Goal: Task Accomplishment & Management: Use online tool/utility

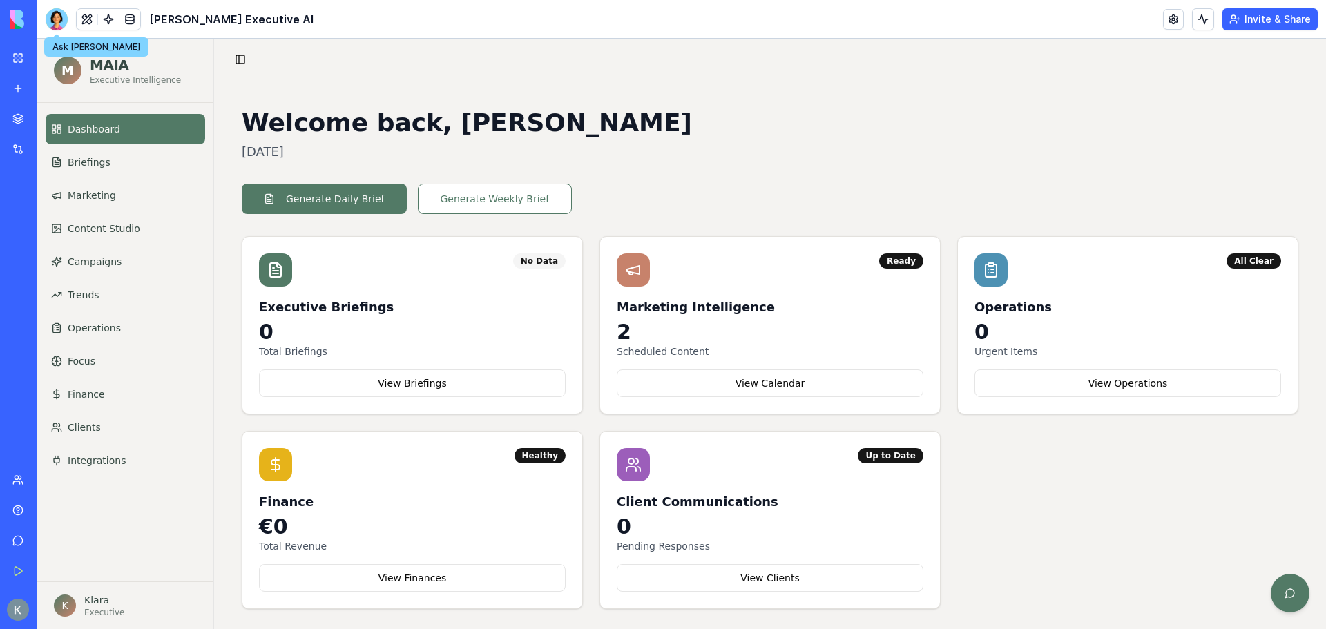
click at [65, 21] on div at bounding box center [57, 19] width 22 height 22
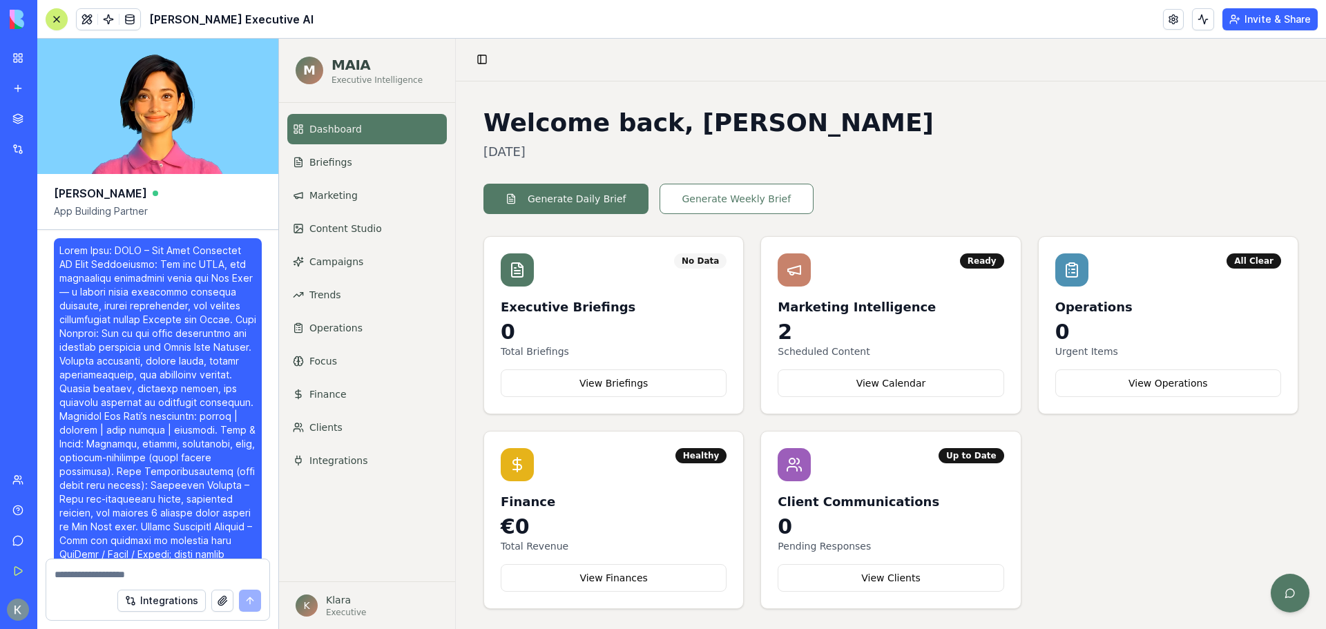
scroll to position [88417, 0]
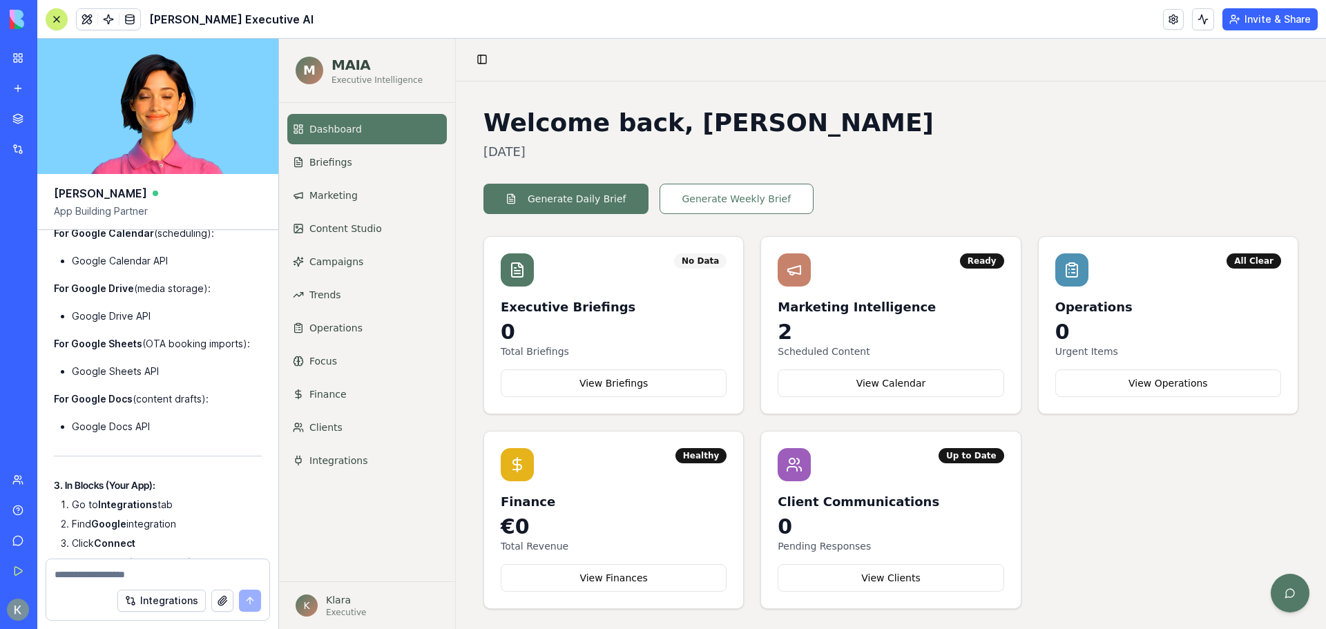
click at [362, 124] on link "Dashboard" at bounding box center [366, 129] width 159 height 30
click at [57, 10] on button at bounding box center [57, 19] width 22 height 22
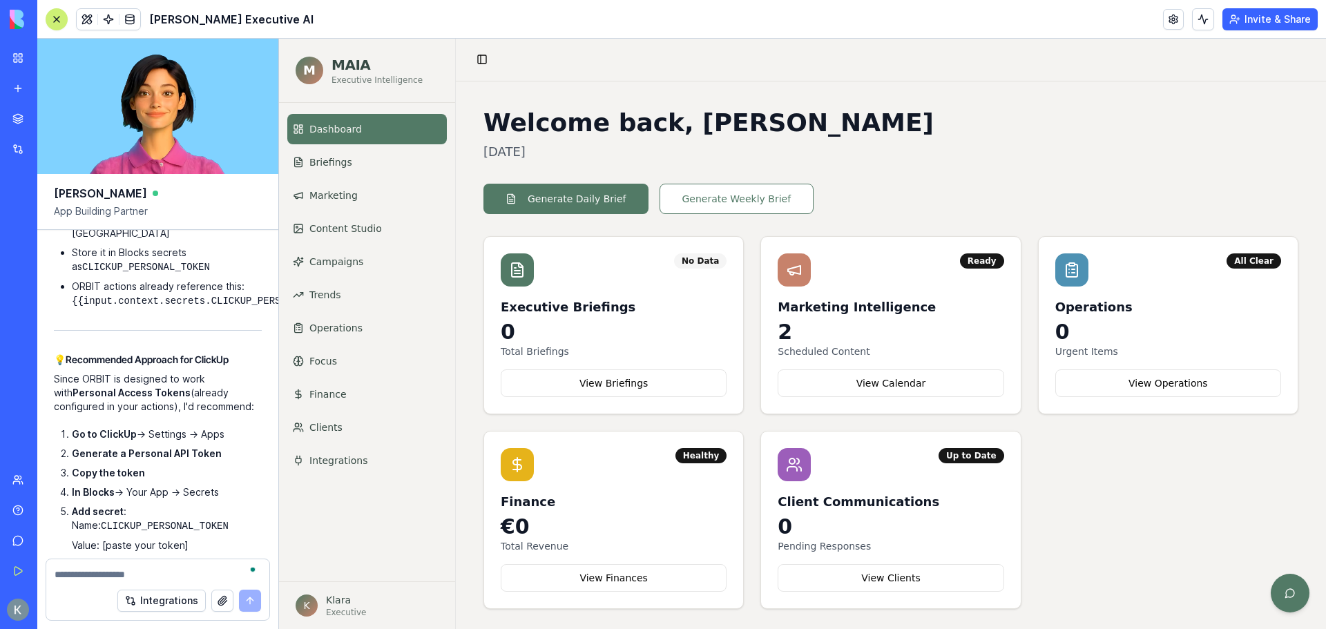
scroll to position [87312, 0]
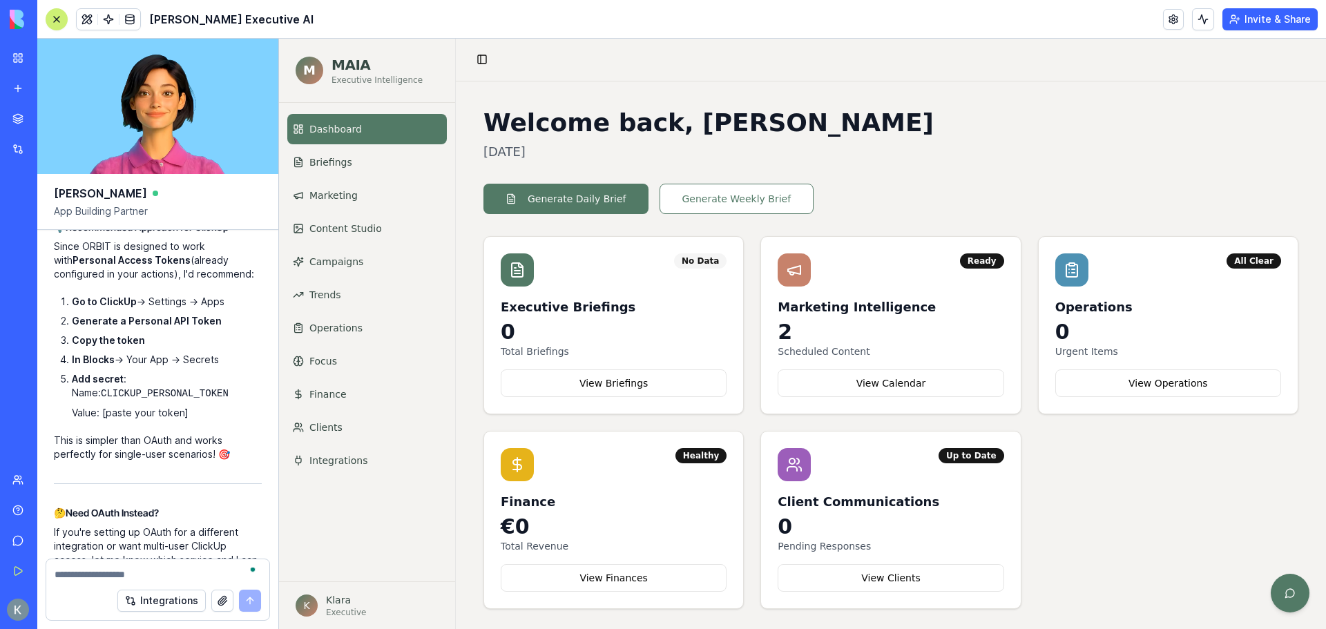
copy ol "[URL][DOMAIN_NAME]"
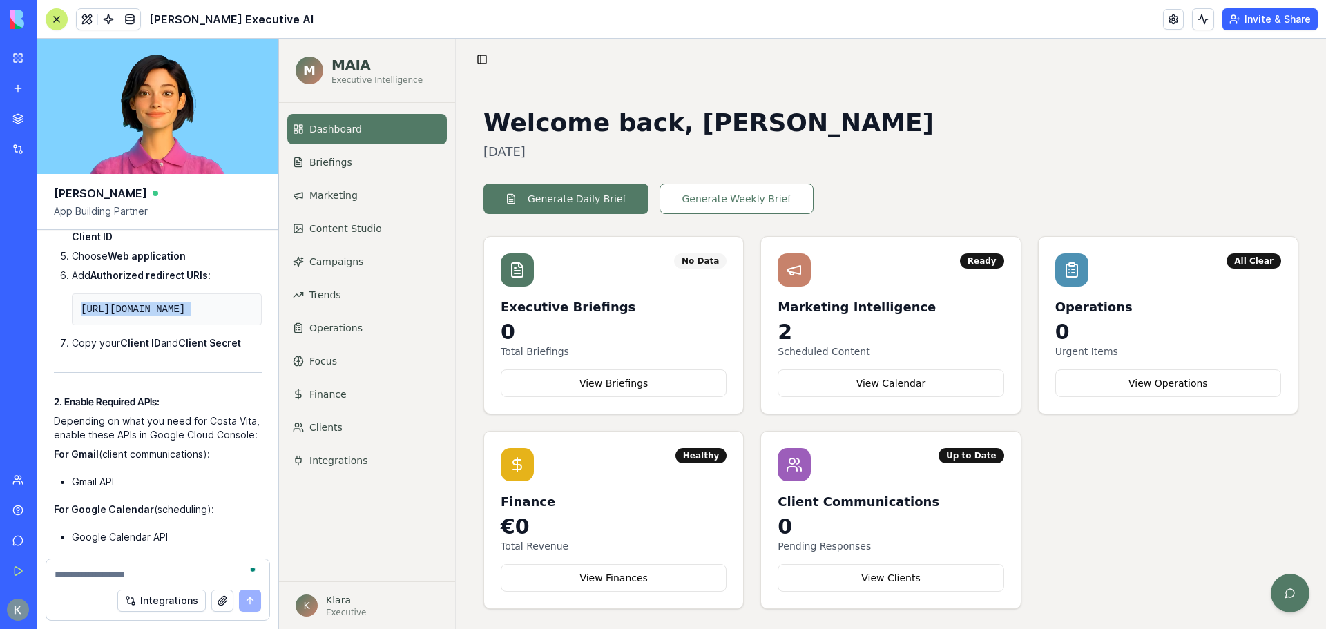
scroll to position [88417, 0]
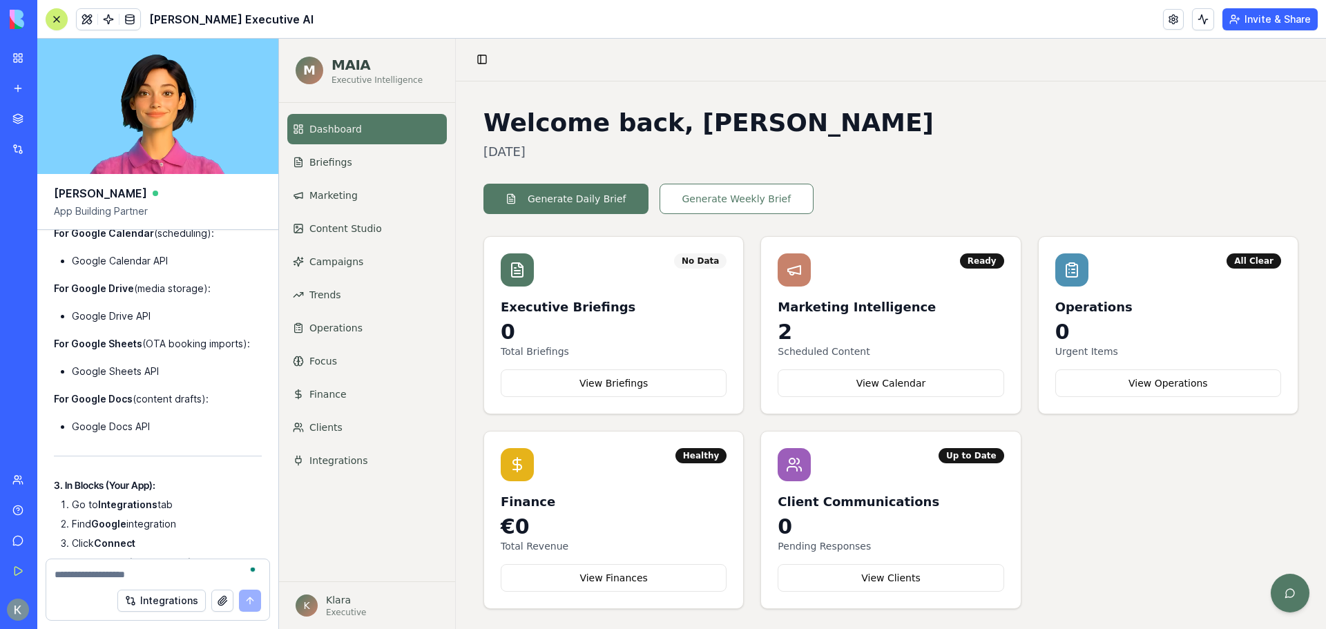
click at [84, 585] on div "Integrations" at bounding box center [157, 600] width 223 height 39
click at [86, 574] on textarea "To enrich screen reader interactions, please activate Accessibility in Grammarl…" at bounding box center [158, 574] width 206 height 14
paste textarea "**********"
type textarea "**********"
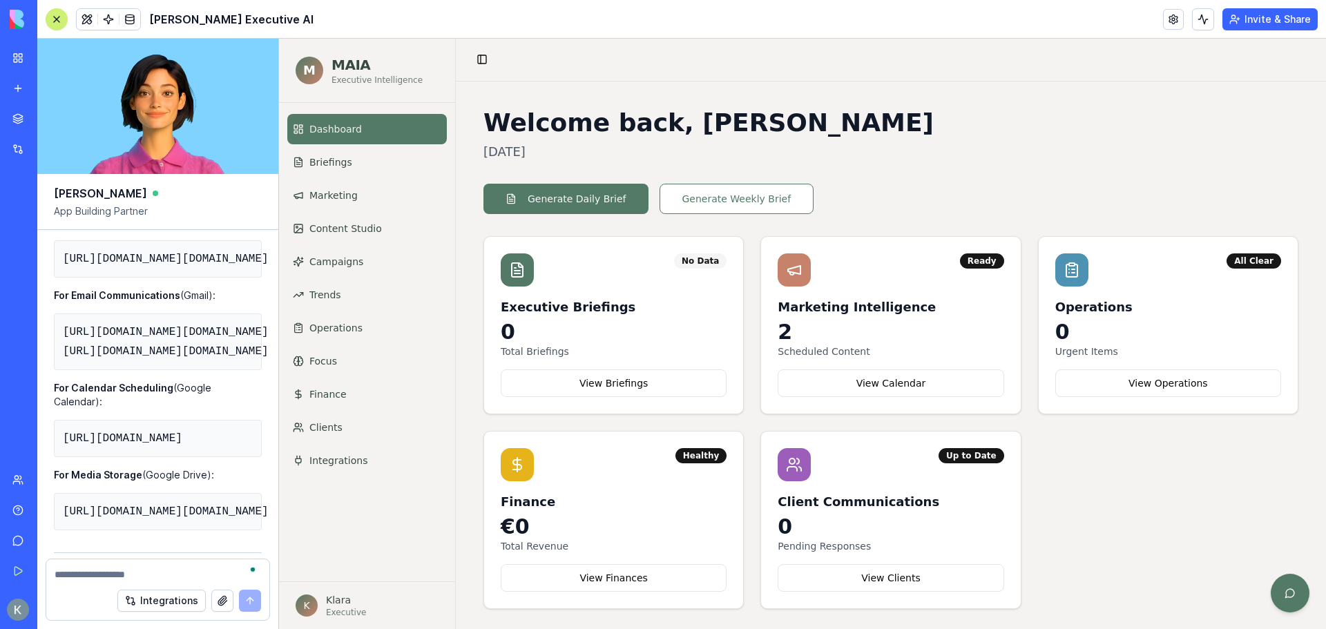
scroll to position [88901, 0]
copy div "[URL][DOMAIN_NAME]"
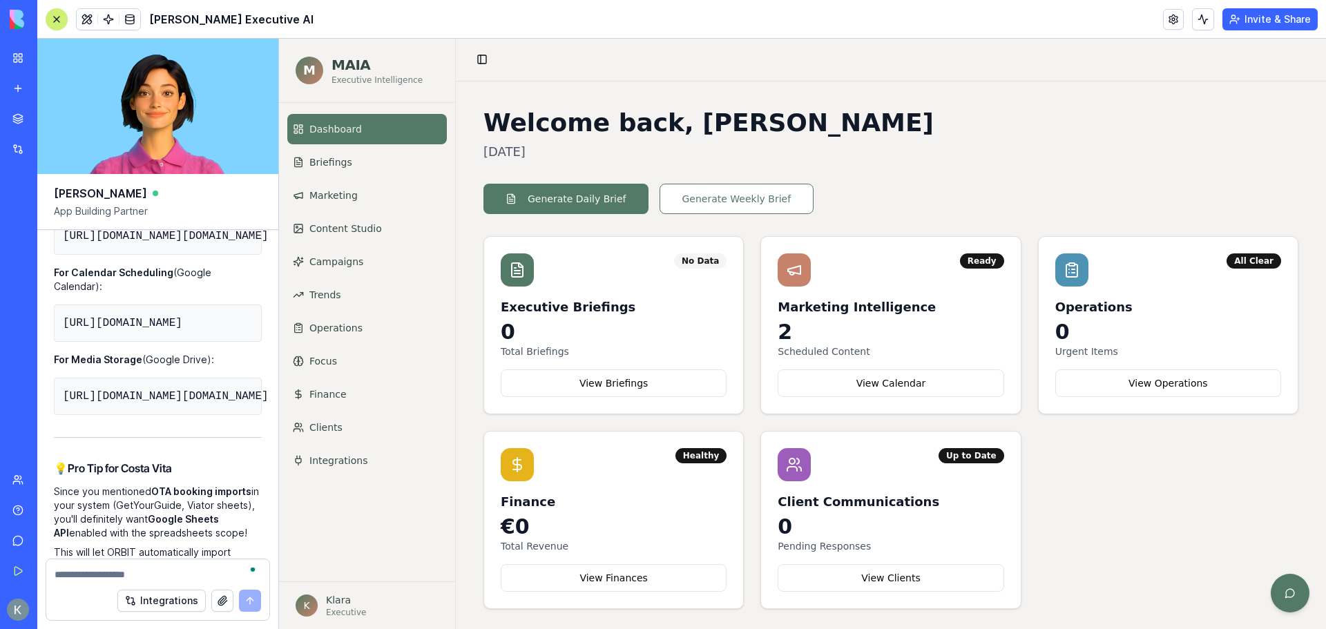
scroll to position [89039, 0]
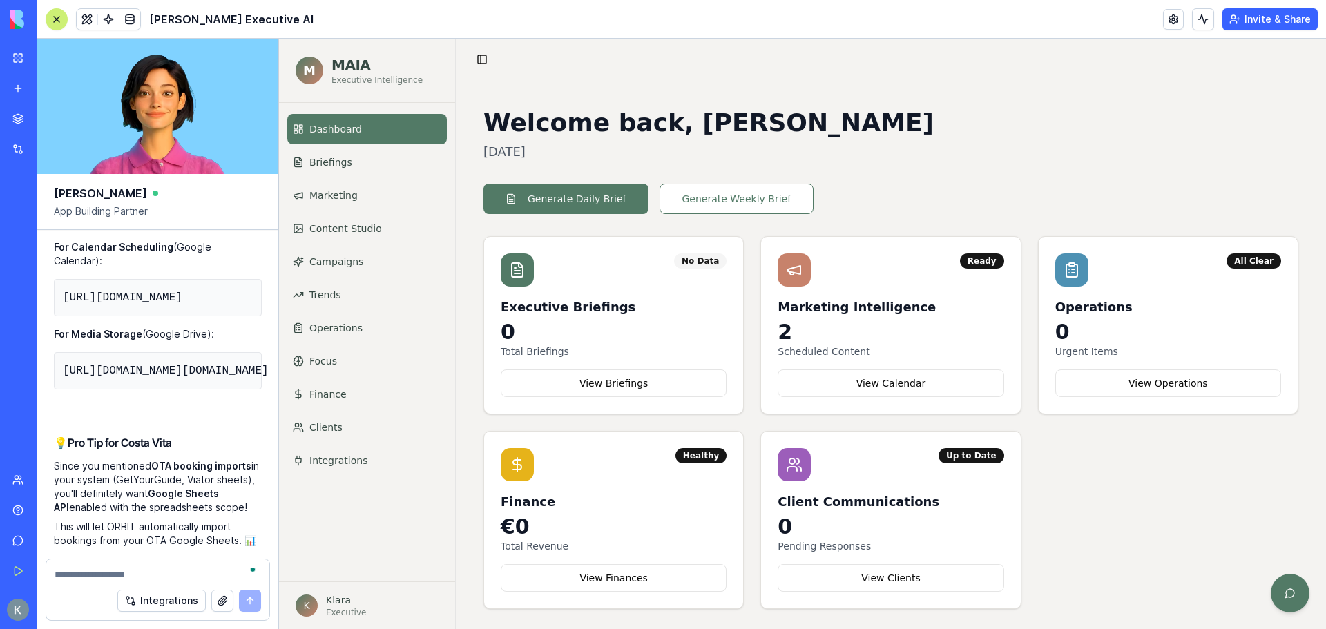
copy div "[URL][DOMAIN_NAME]"
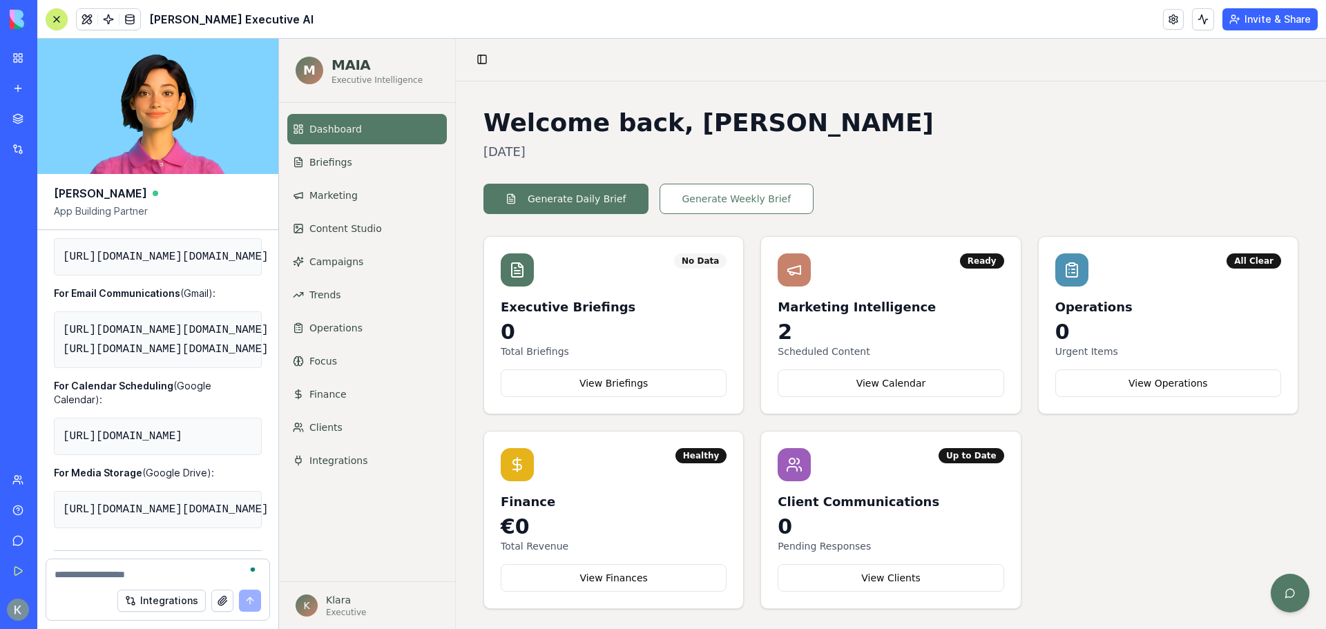
scroll to position [88901, 0]
copy div "[URL][DOMAIN_NAME]"
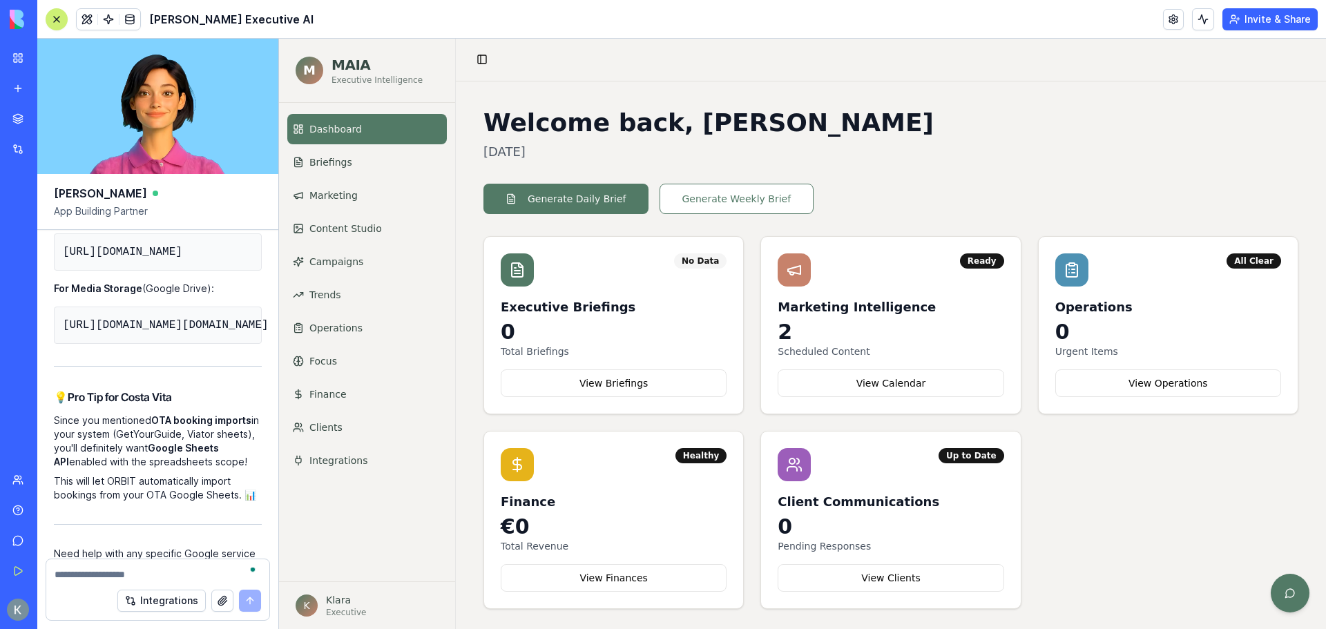
scroll to position [89108, 0]
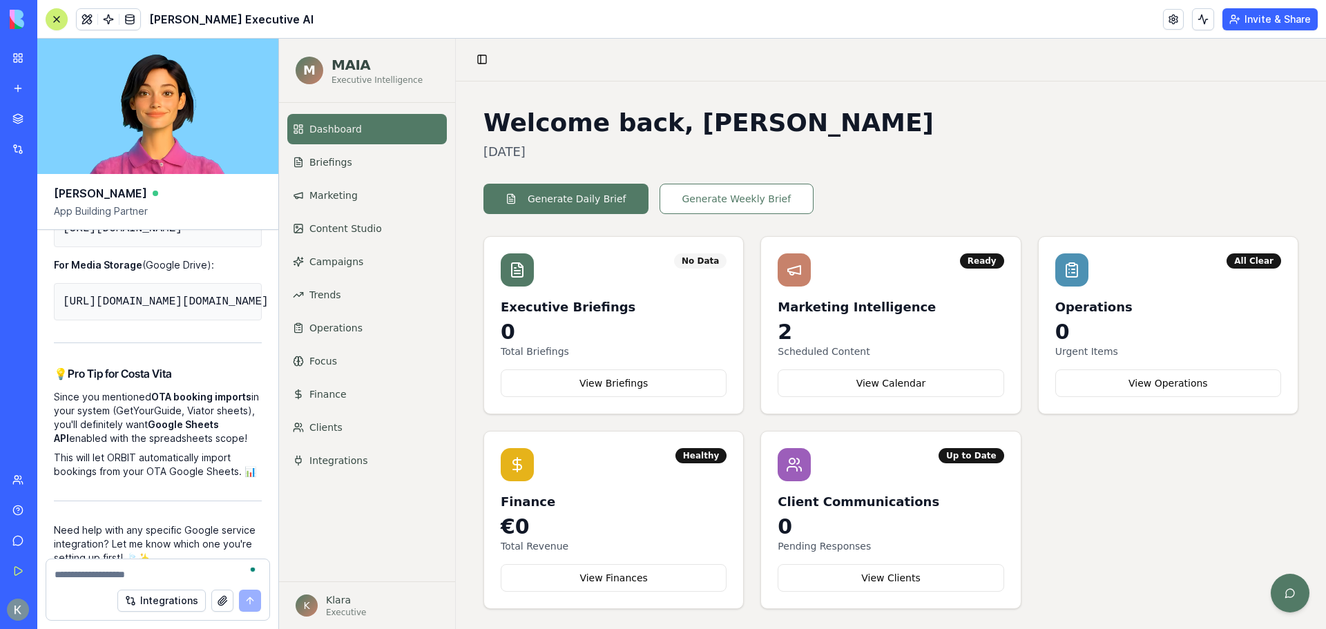
copy div "[URL][DOMAIN_NAME]"
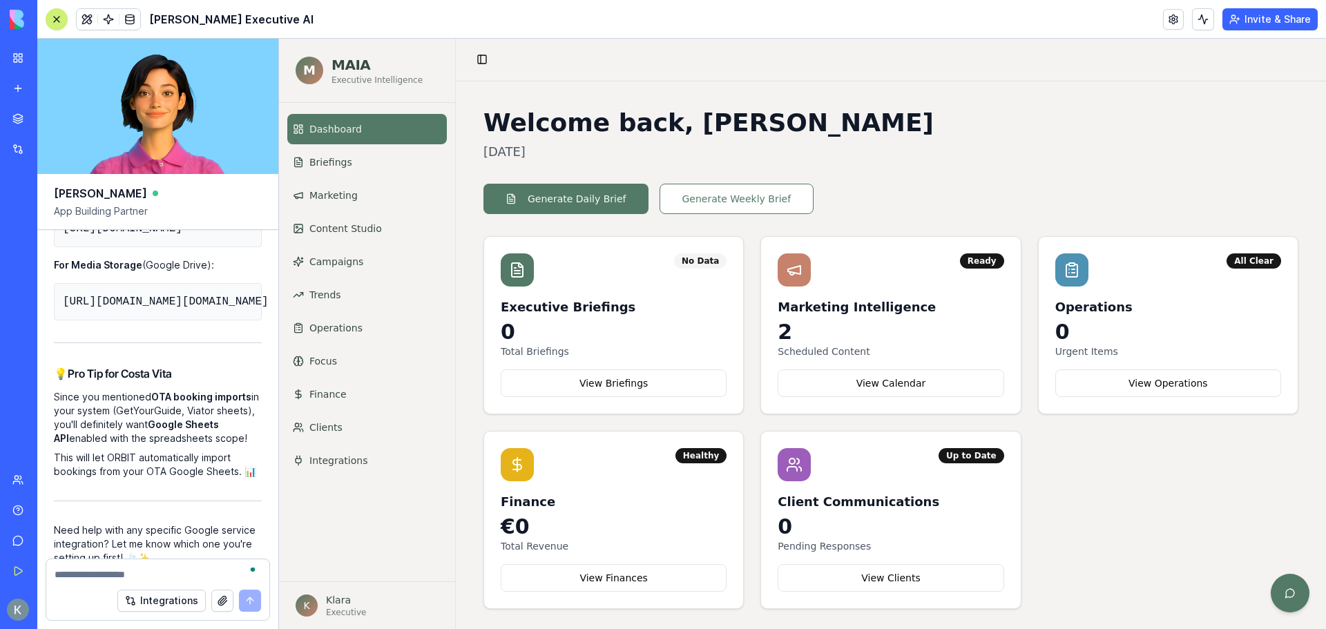
copy div "[URL][DOMAIN_NAME]"
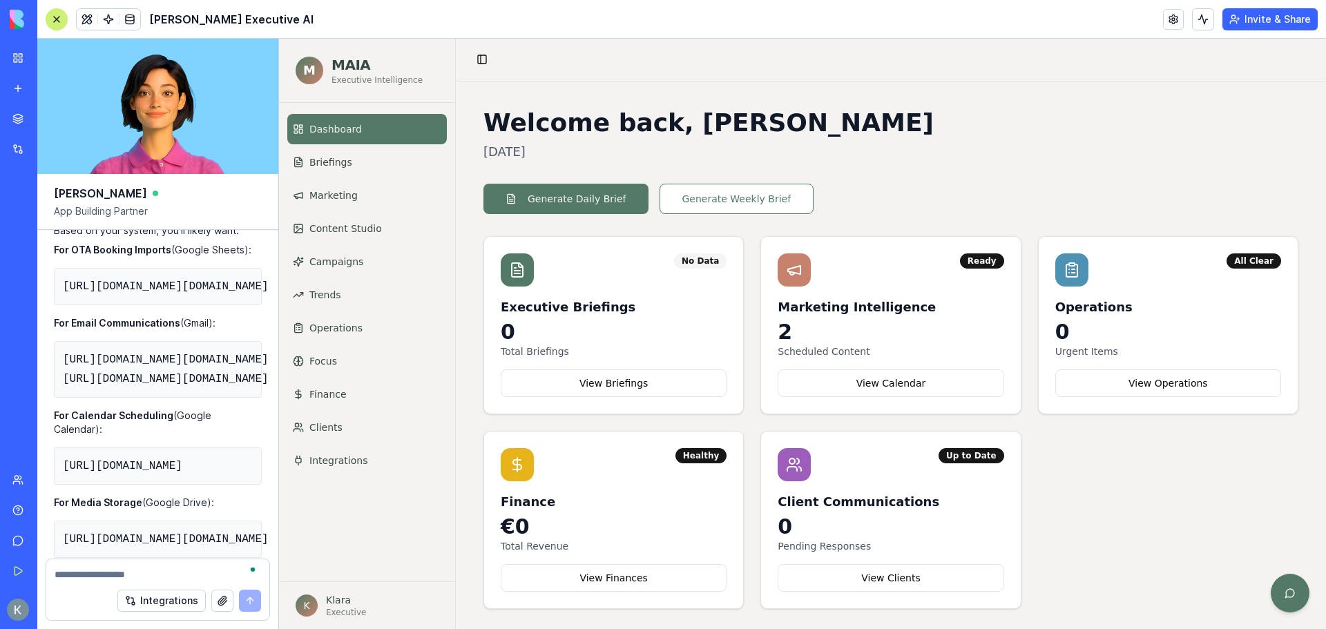
scroll to position [88901, 0]
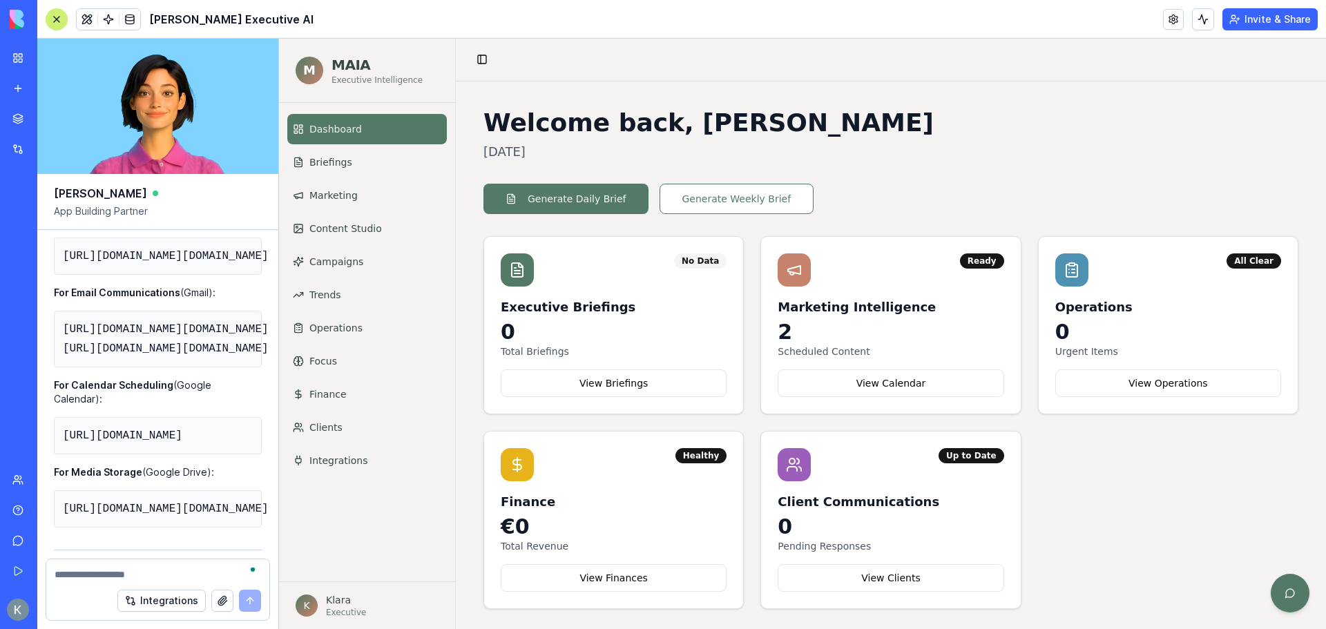
copy div "[URL][DOMAIN_NAME]"
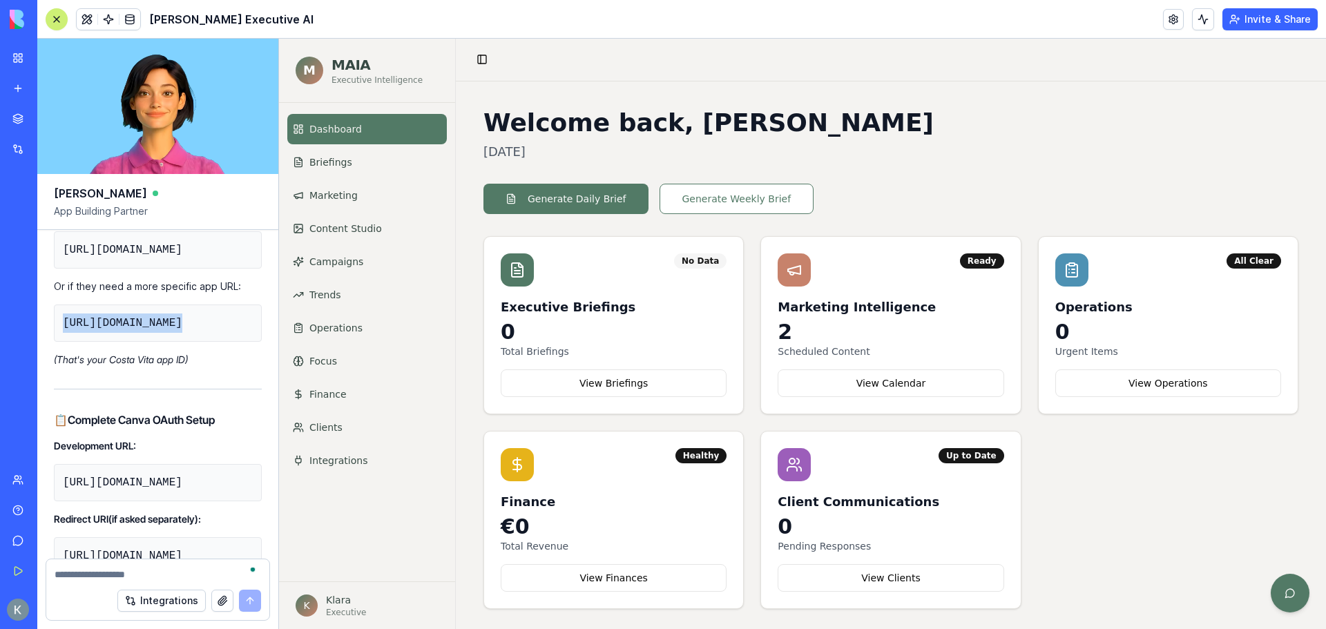
scroll to position [89730, 0]
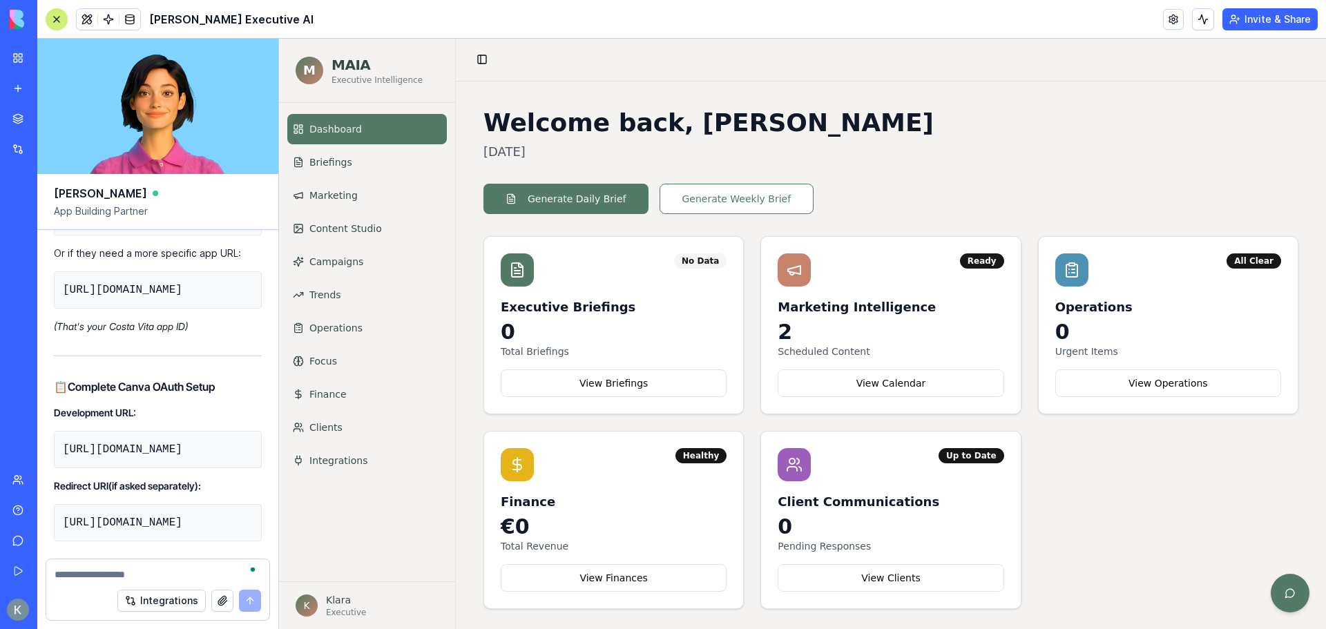
click at [119, 576] on textarea "To enrich screen reader interactions, please activate Accessibility in Grammarl…" at bounding box center [158, 574] width 206 height 14
paste textarea "**********"
type textarea "**********"
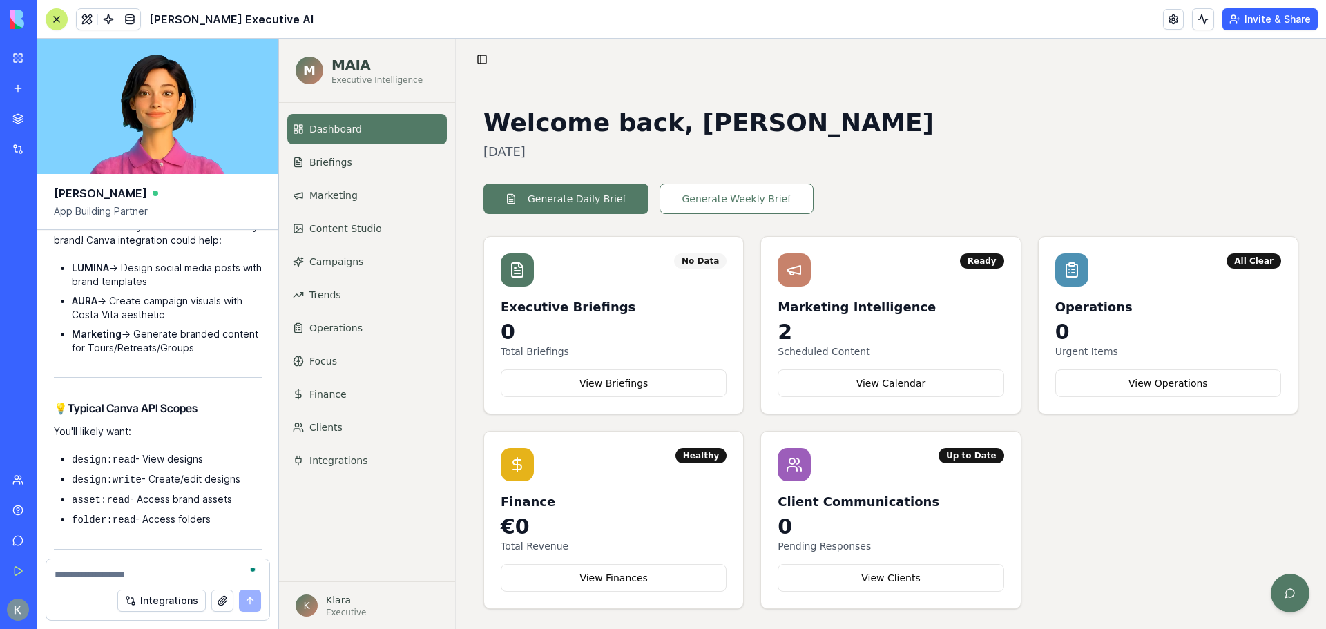
scroll to position [90210, 0]
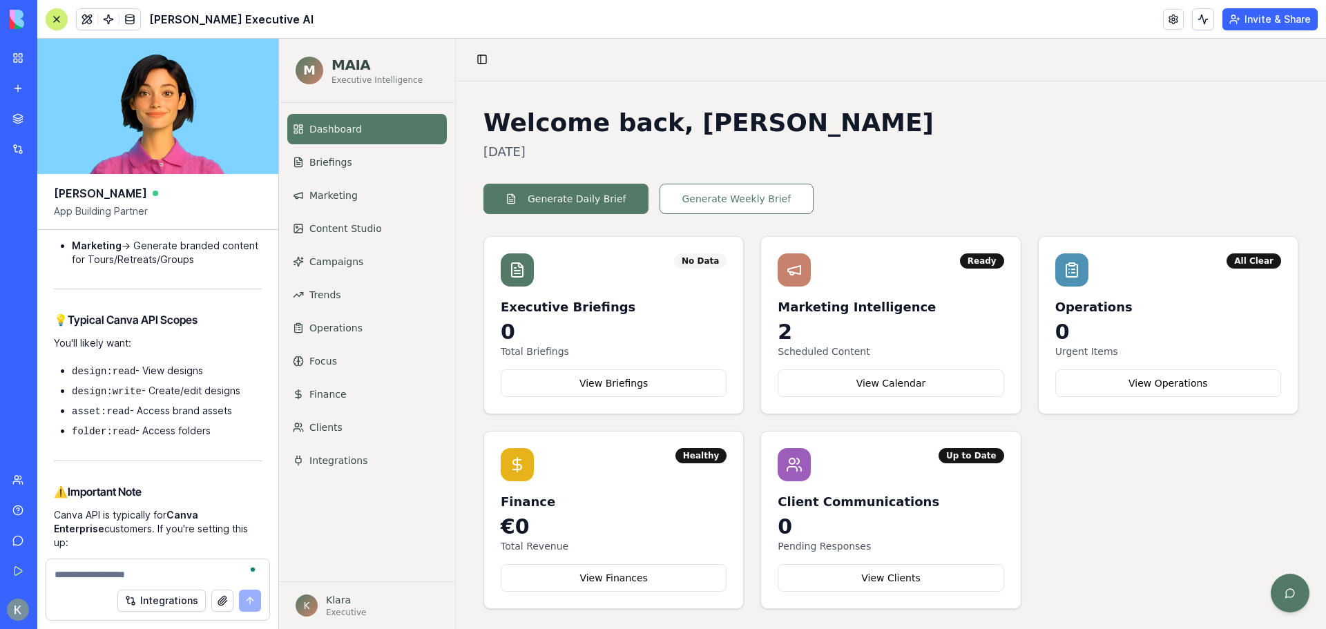
copy div "[URL][DOMAIN_NAME]"
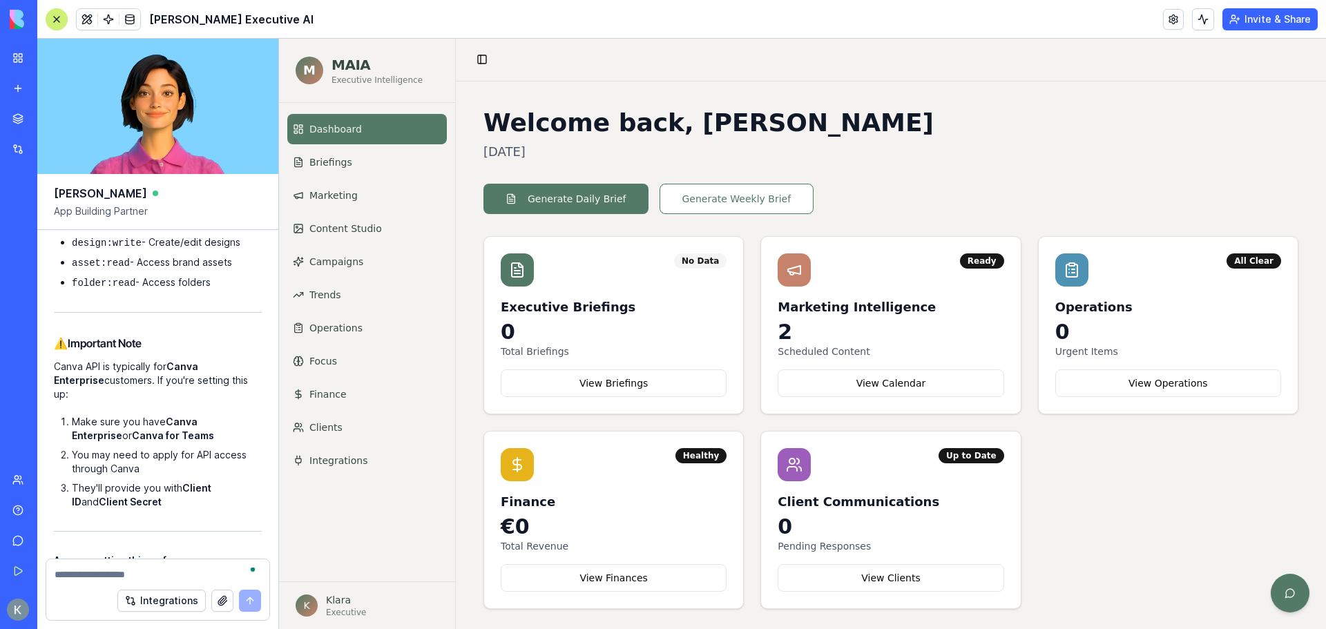
scroll to position [90279, 0]
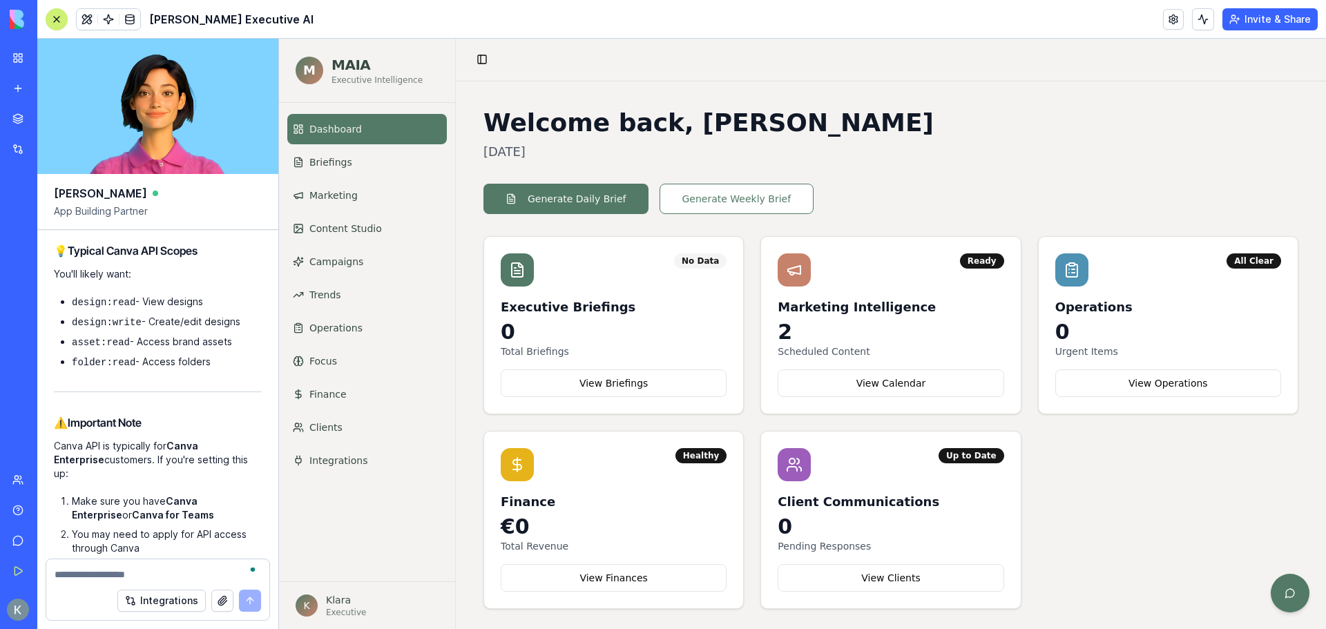
copy div "[URL][DOMAIN_NAME]"
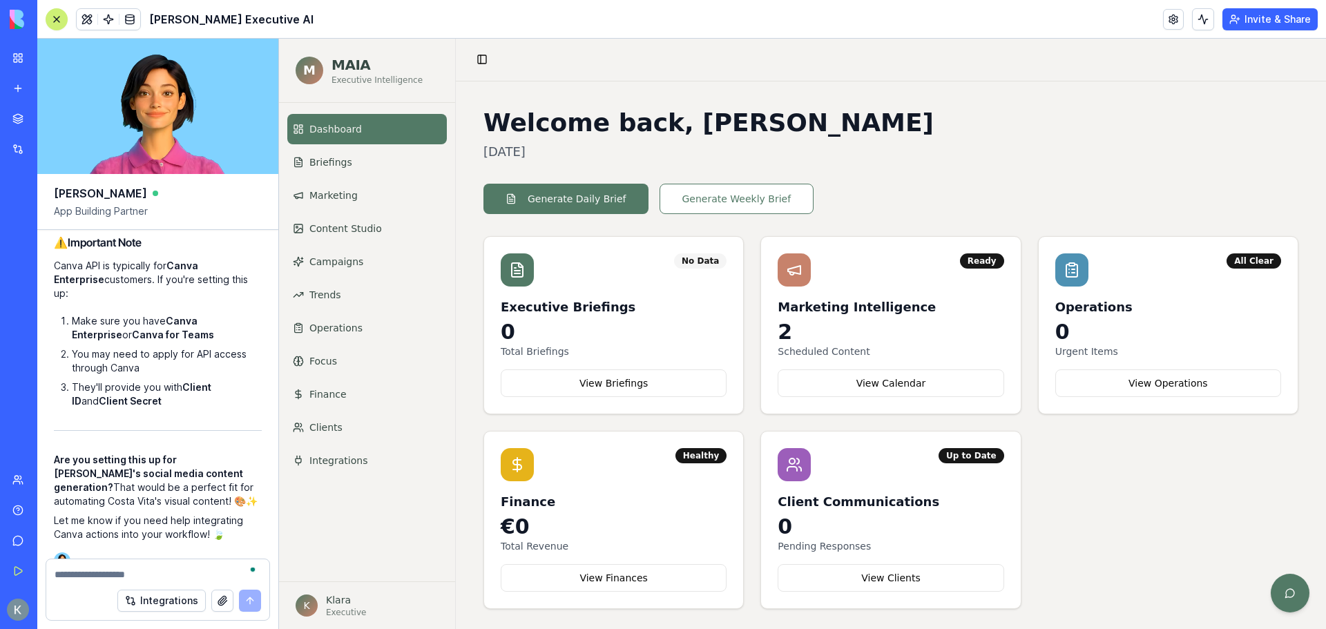
scroll to position [90486, 0]
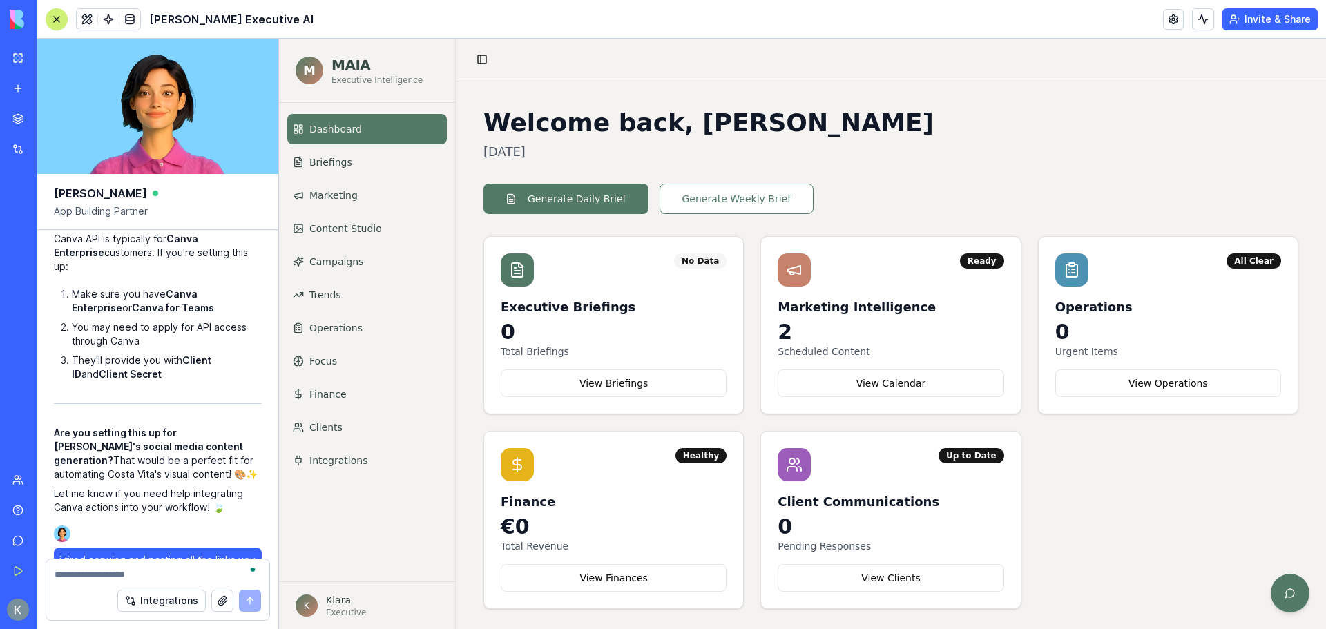
copy div "[URL]"
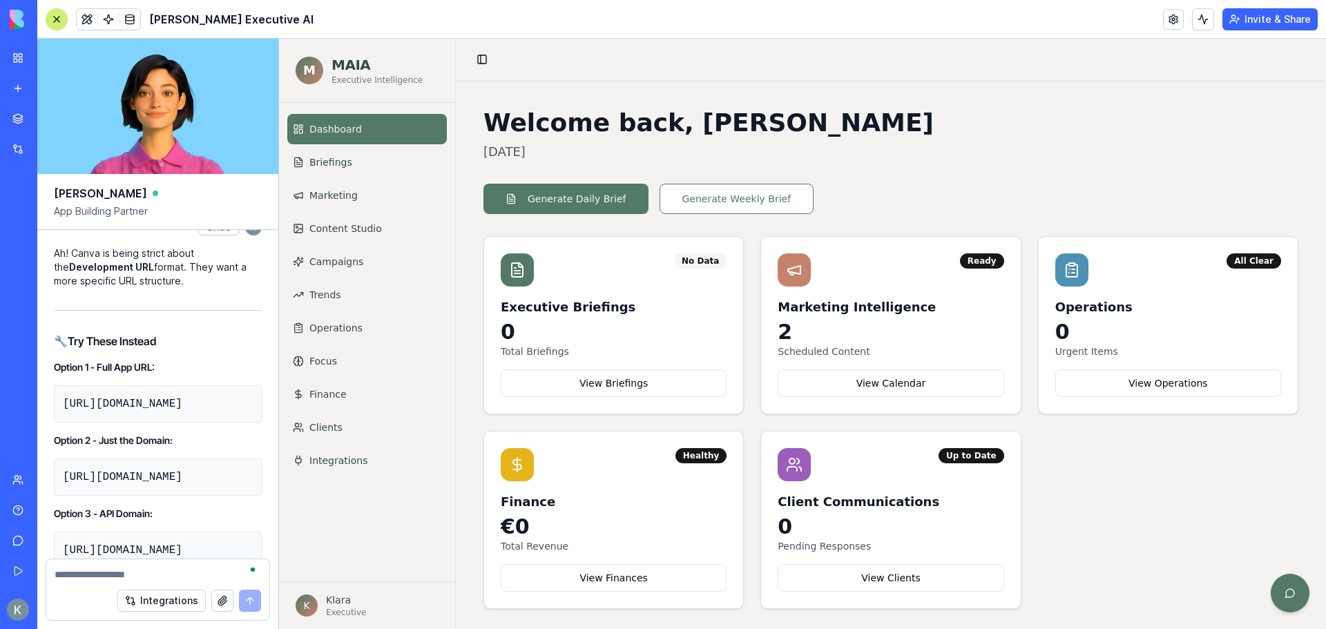
scroll to position [90969, 0]
